Goal: Information Seeking & Learning: Check status

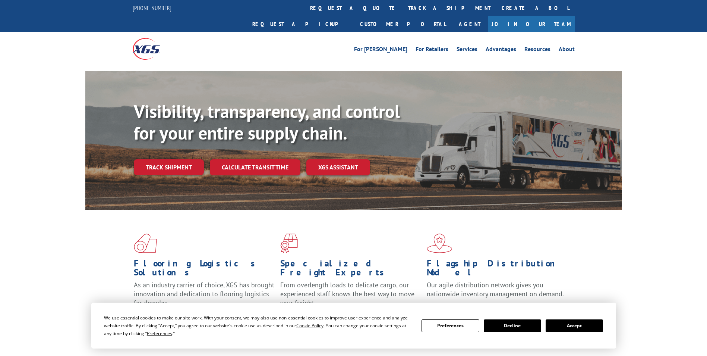
click at [177, 159] on link "Track shipment" at bounding box center [169, 167] width 70 height 16
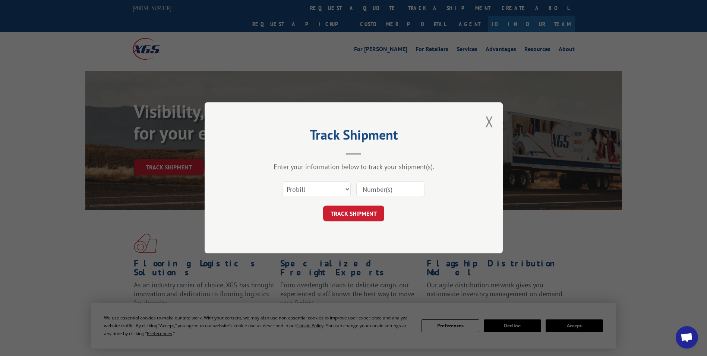
drag, startPoint x: 379, startPoint y: 190, endPoint x: 372, endPoint y: 186, distance: 7.8
click at [379, 190] on input at bounding box center [390, 189] width 69 height 16
paste input "17557641"
type input "17557641"
click at [362, 213] on button "TRACK SHIPMENT" at bounding box center [353, 214] width 61 height 16
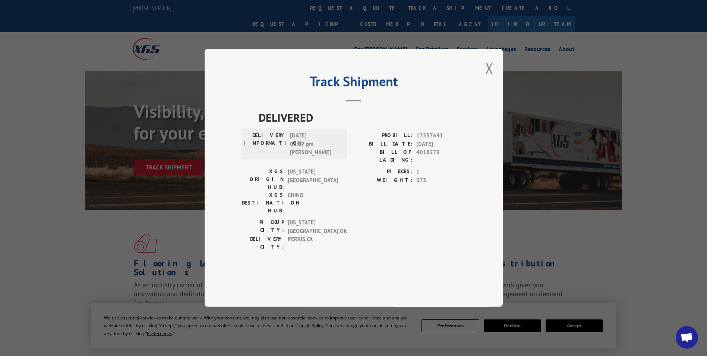
click at [488, 78] on button "Close modal" at bounding box center [489, 68] width 8 height 20
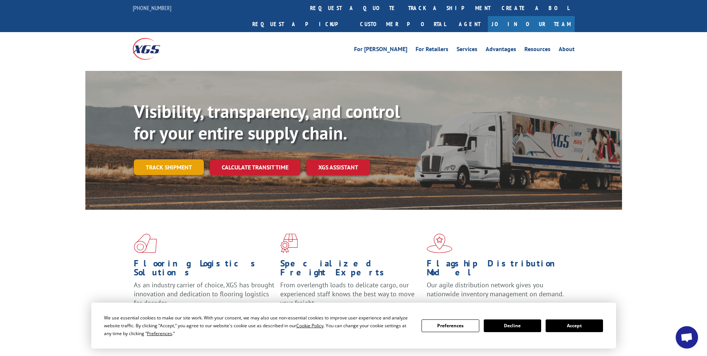
click at [161, 159] on link "Track shipment" at bounding box center [169, 167] width 70 height 16
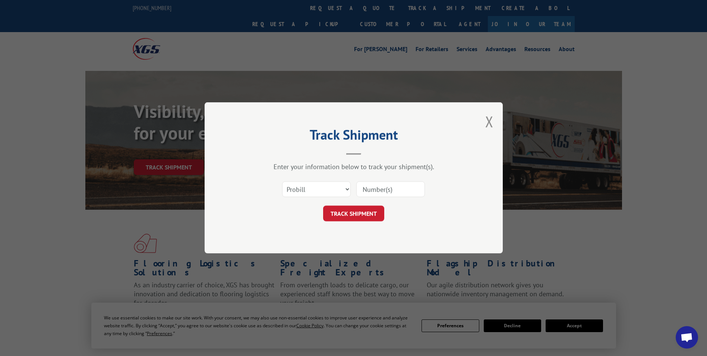
click at [383, 184] on input at bounding box center [390, 189] width 69 height 16
paste input "17557640"
type input "17557640"
click at [364, 213] on button "TRACK SHIPMENT" at bounding box center [353, 214] width 61 height 16
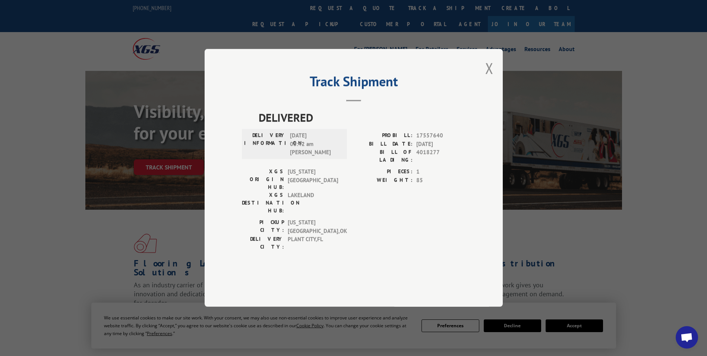
drag, startPoint x: 492, startPoint y: 91, endPoint x: 486, endPoint y: 162, distance: 71.4
click at [492, 78] on button "Close modal" at bounding box center [489, 68] width 8 height 20
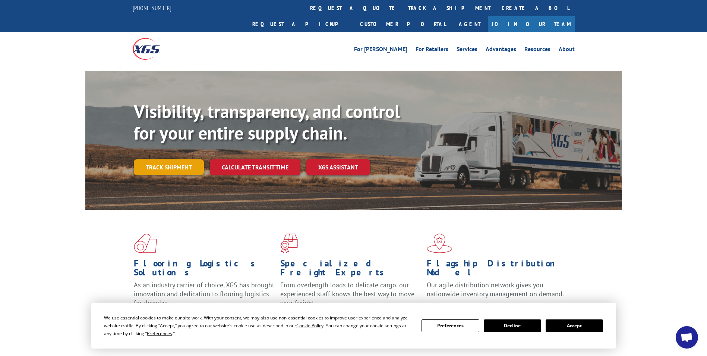
click at [194, 159] on link "Track shipment" at bounding box center [169, 167] width 70 height 16
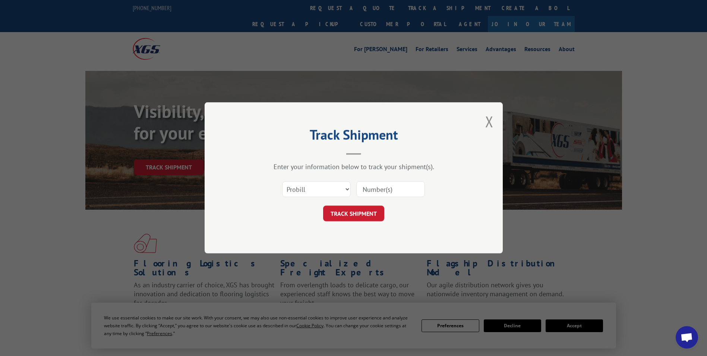
click at [384, 186] on input at bounding box center [390, 189] width 69 height 16
paste input "17557665"
type input "17557665"
click at [363, 213] on button "TRACK SHIPMENT" at bounding box center [353, 214] width 61 height 16
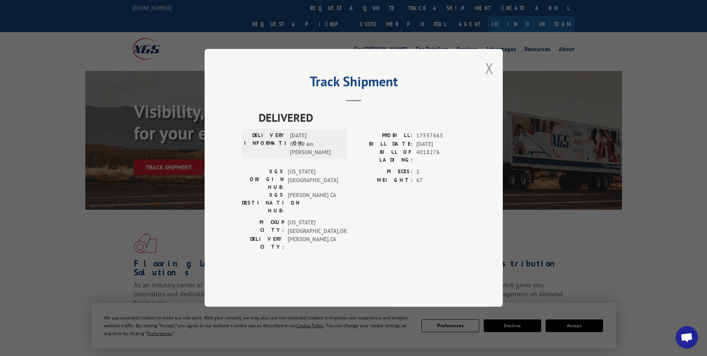
click at [493, 78] on button "Close modal" at bounding box center [489, 68] width 8 height 20
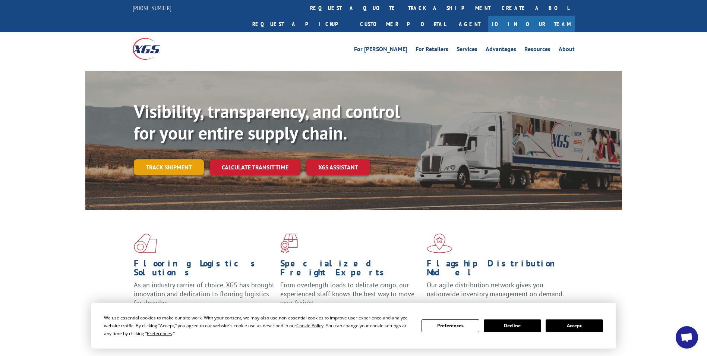
click at [180, 159] on link "Track shipment" at bounding box center [169, 167] width 70 height 16
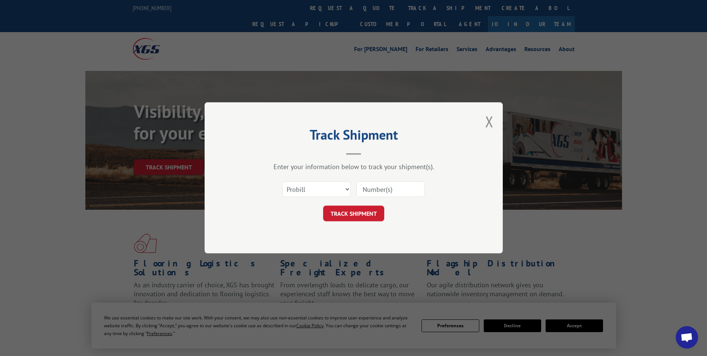
click at [397, 193] on input at bounding box center [390, 189] width 69 height 16
paste input "17557544"
type input "17557544"
click at [370, 210] on button "TRACK SHIPMENT" at bounding box center [353, 214] width 61 height 16
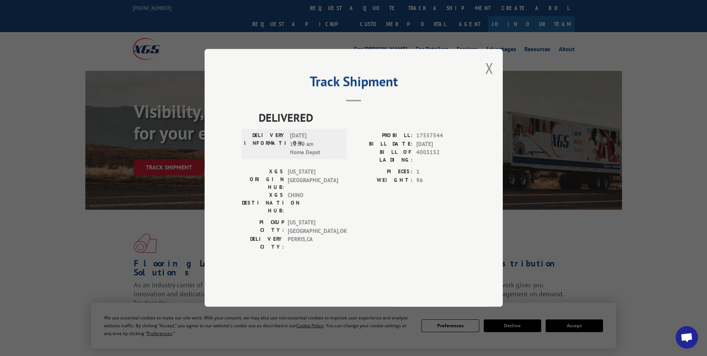
drag, startPoint x: 492, startPoint y: 91, endPoint x: 615, endPoint y: 157, distance: 139.7
click at [492, 78] on button "Close modal" at bounding box center [489, 68] width 8 height 20
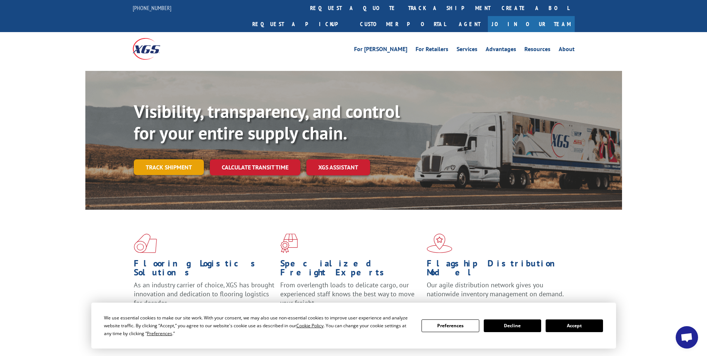
click at [165, 159] on link "Track shipment" at bounding box center [169, 167] width 70 height 16
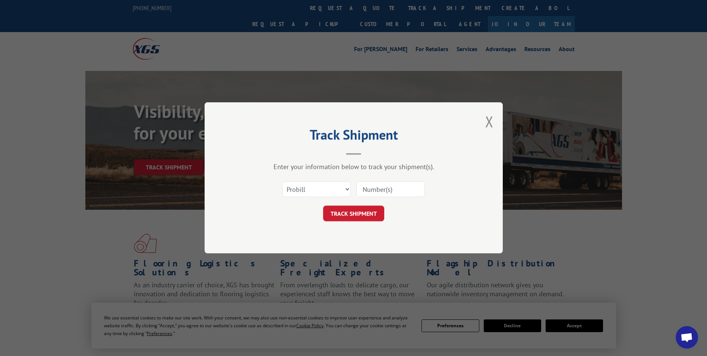
click at [391, 189] on input at bounding box center [390, 189] width 69 height 16
paste input "17557542"
type input "17557542"
click at [369, 206] on button "TRACK SHIPMENT" at bounding box center [353, 214] width 61 height 16
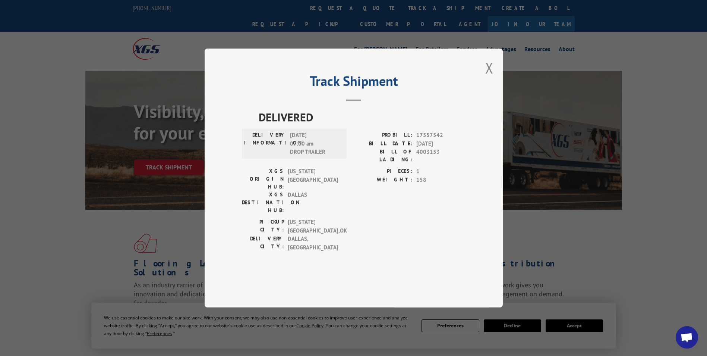
click at [486, 78] on button "Close modal" at bounding box center [489, 68] width 8 height 20
